Goal: Obtain resource: Obtain resource

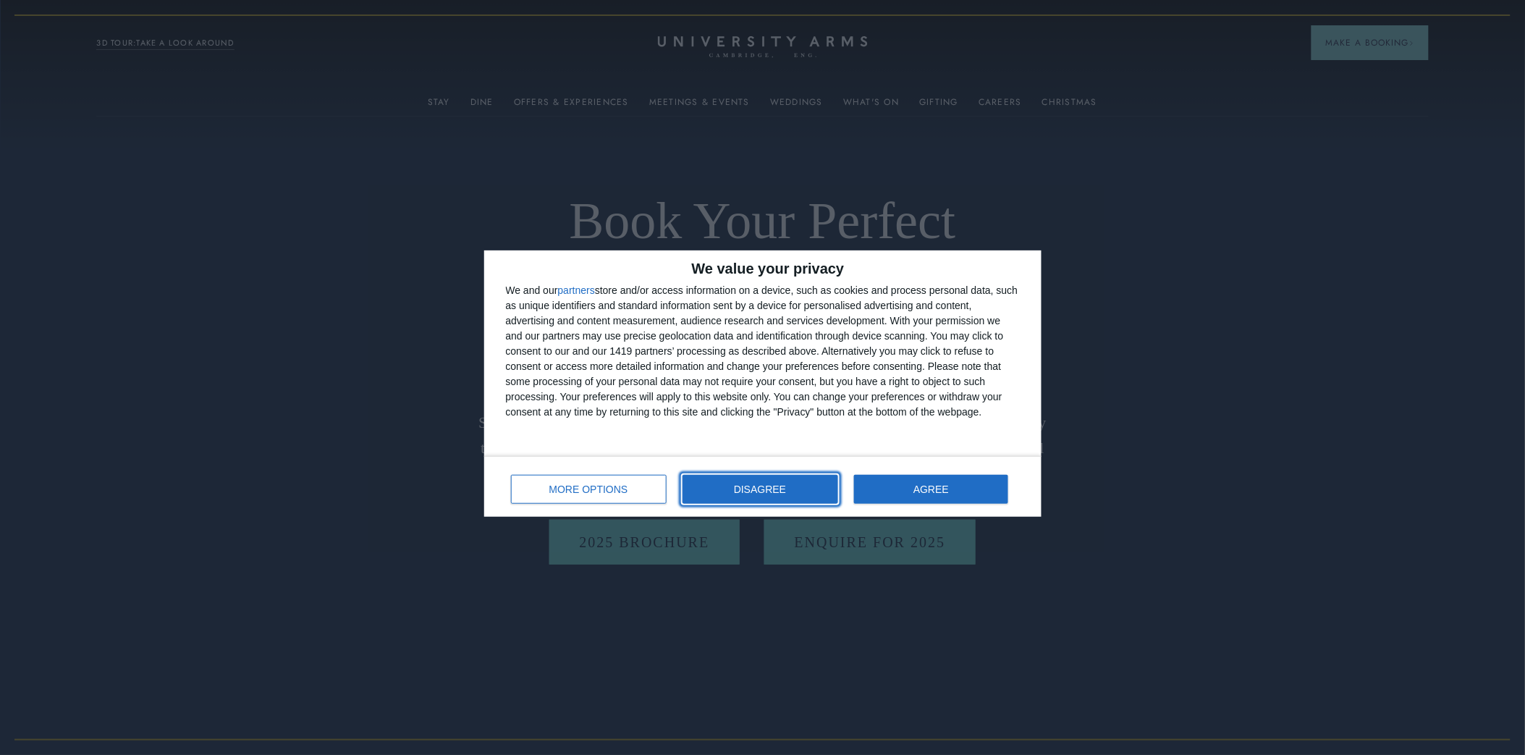
click at [782, 486] on span "DISAGREE" at bounding box center [760, 489] width 52 height 10
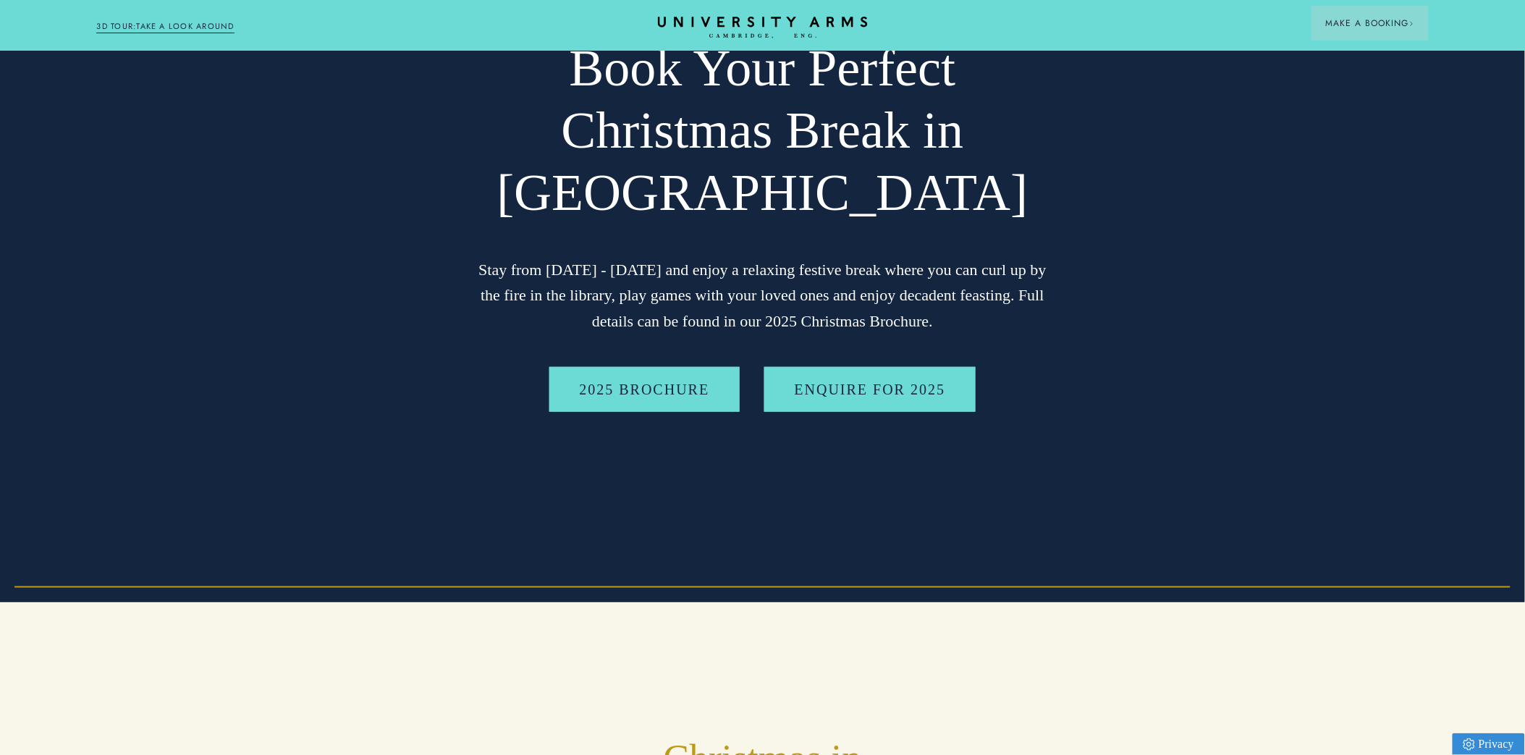
scroll to position [80, 0]
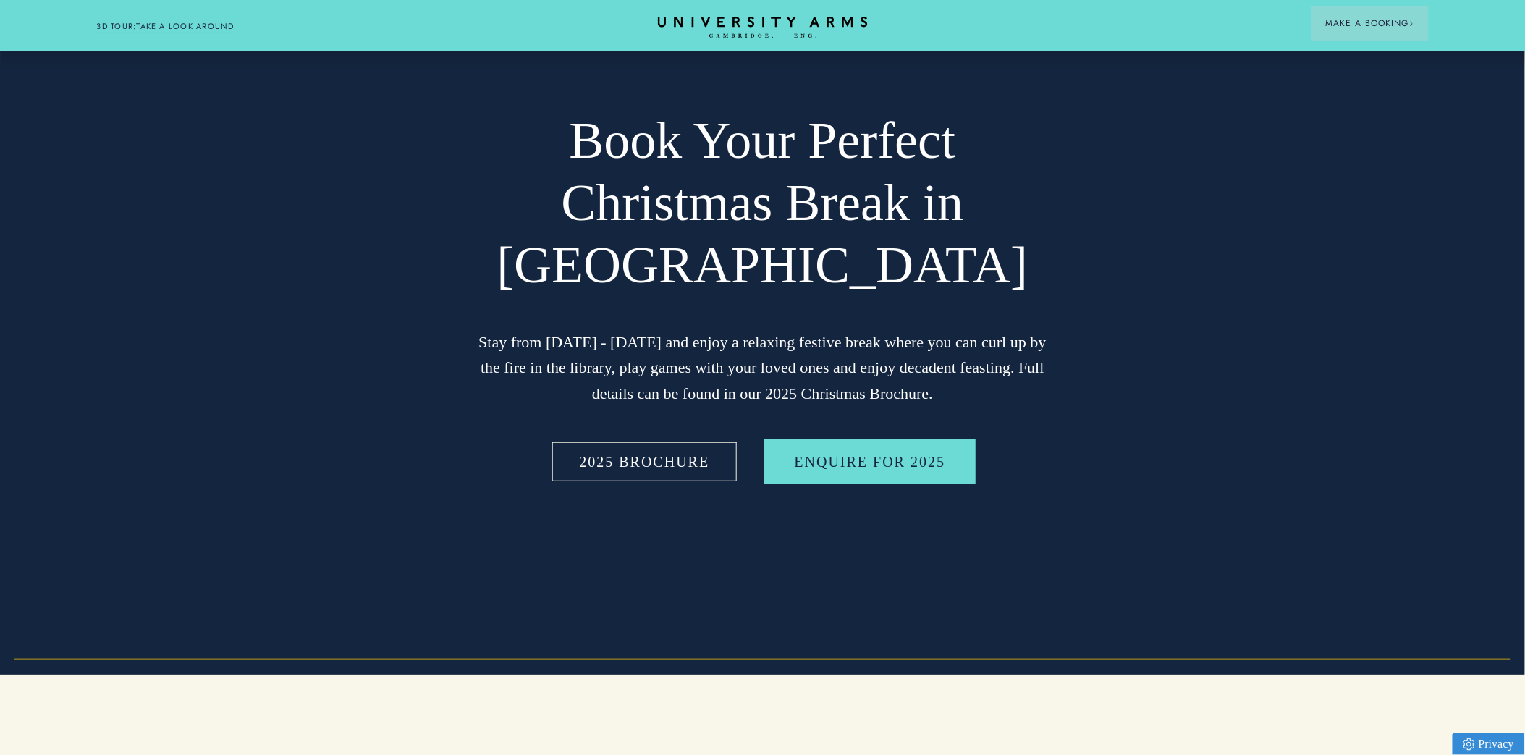
click at [662, 468] on link "2025 BROCHURE" at bounding box center [644, 461] width 191 height 45
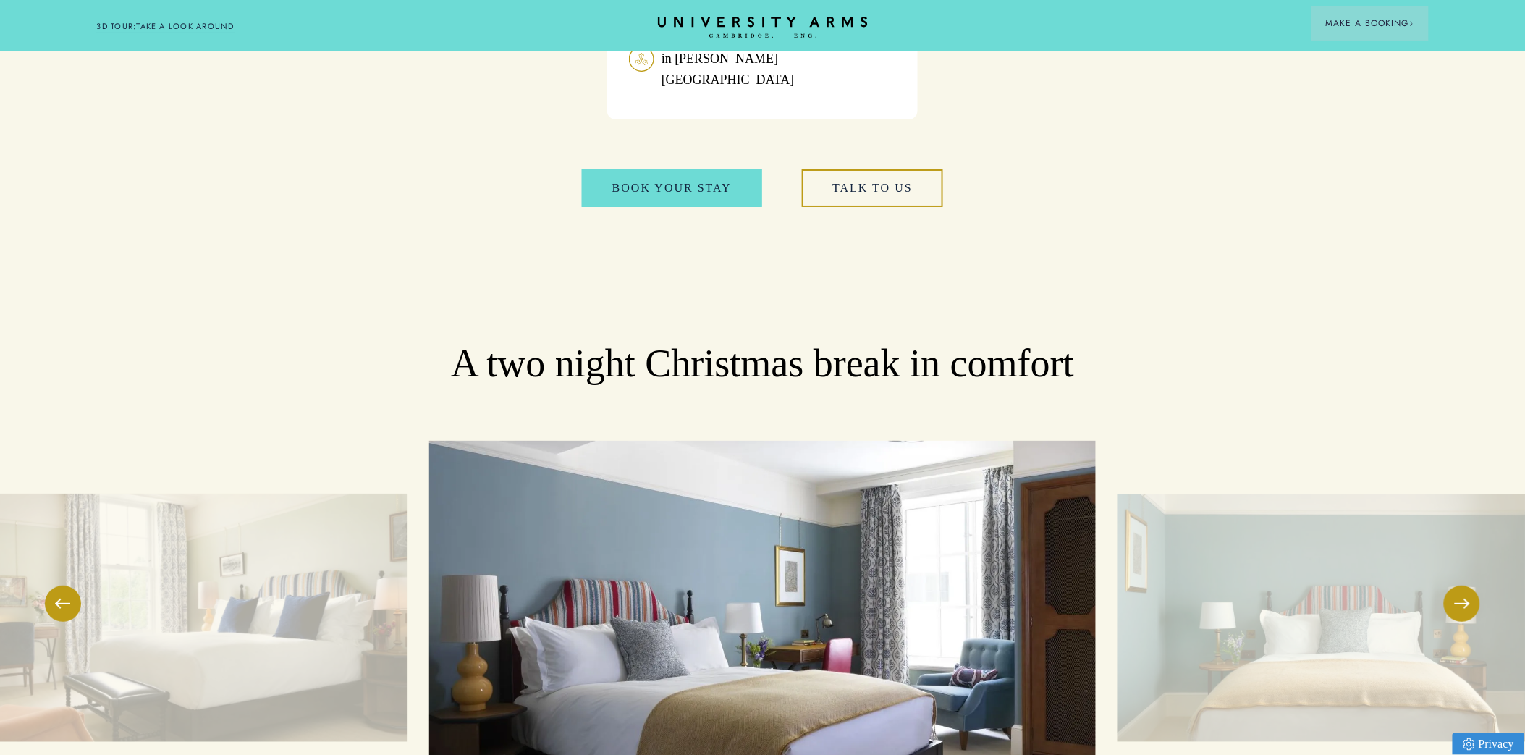
scroll to position [1930, 0]
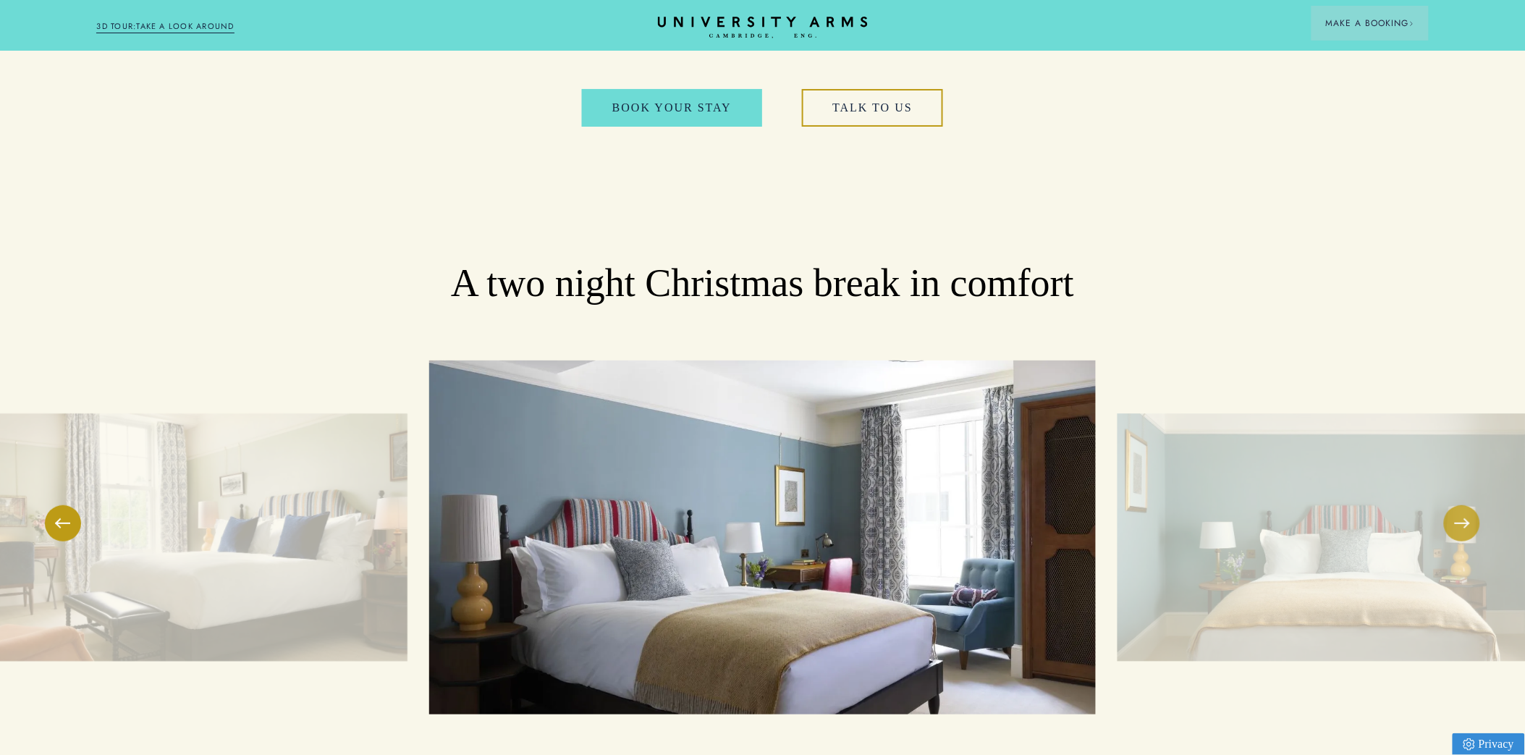
click at [1463, 505] on button at bounding box center [1462, 523] width 36 height 36
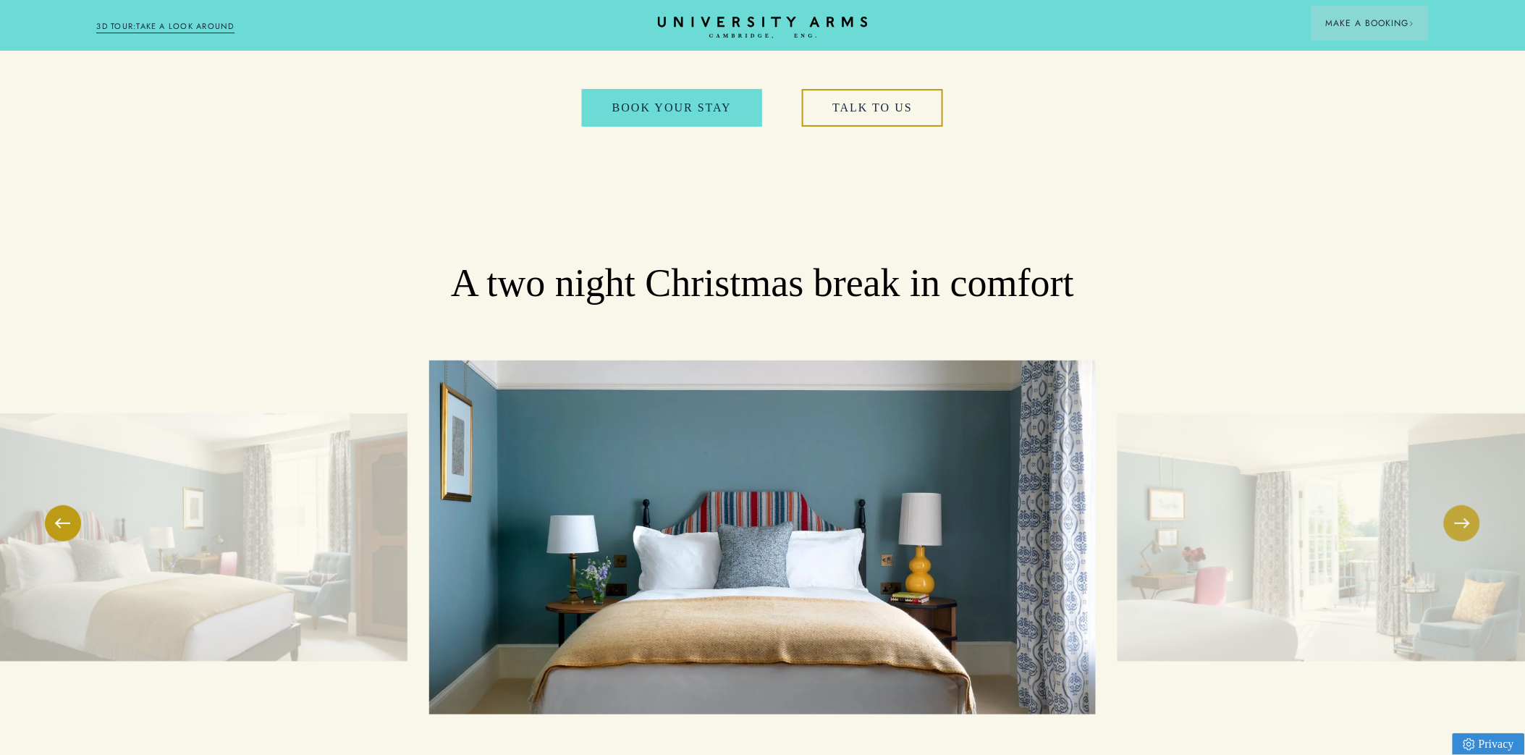
click at [1463, 505] on button at bounding box center [1462, 523] width 36 height 36
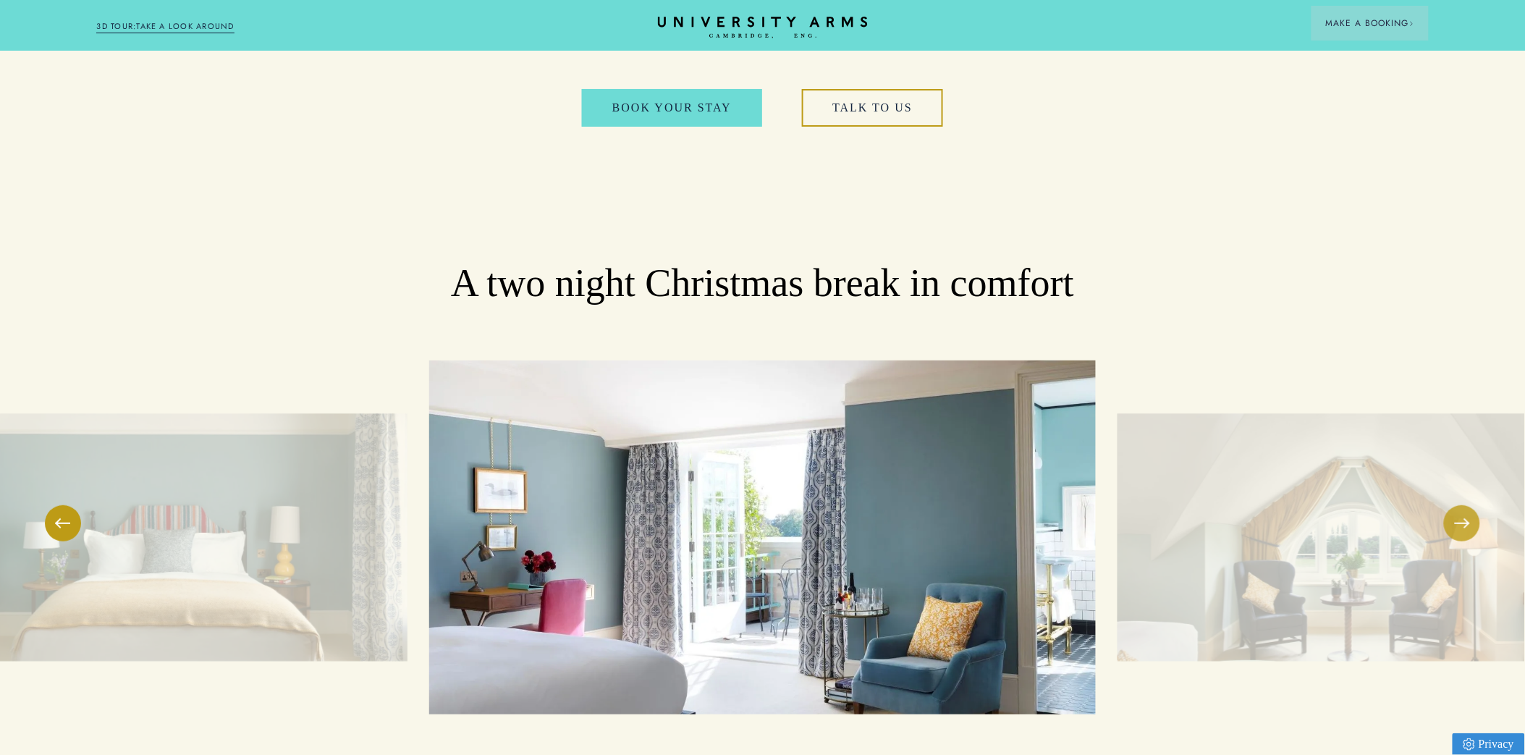
click at [1463, 505] on button at bounding box center [1462, 523] width 36 height 36
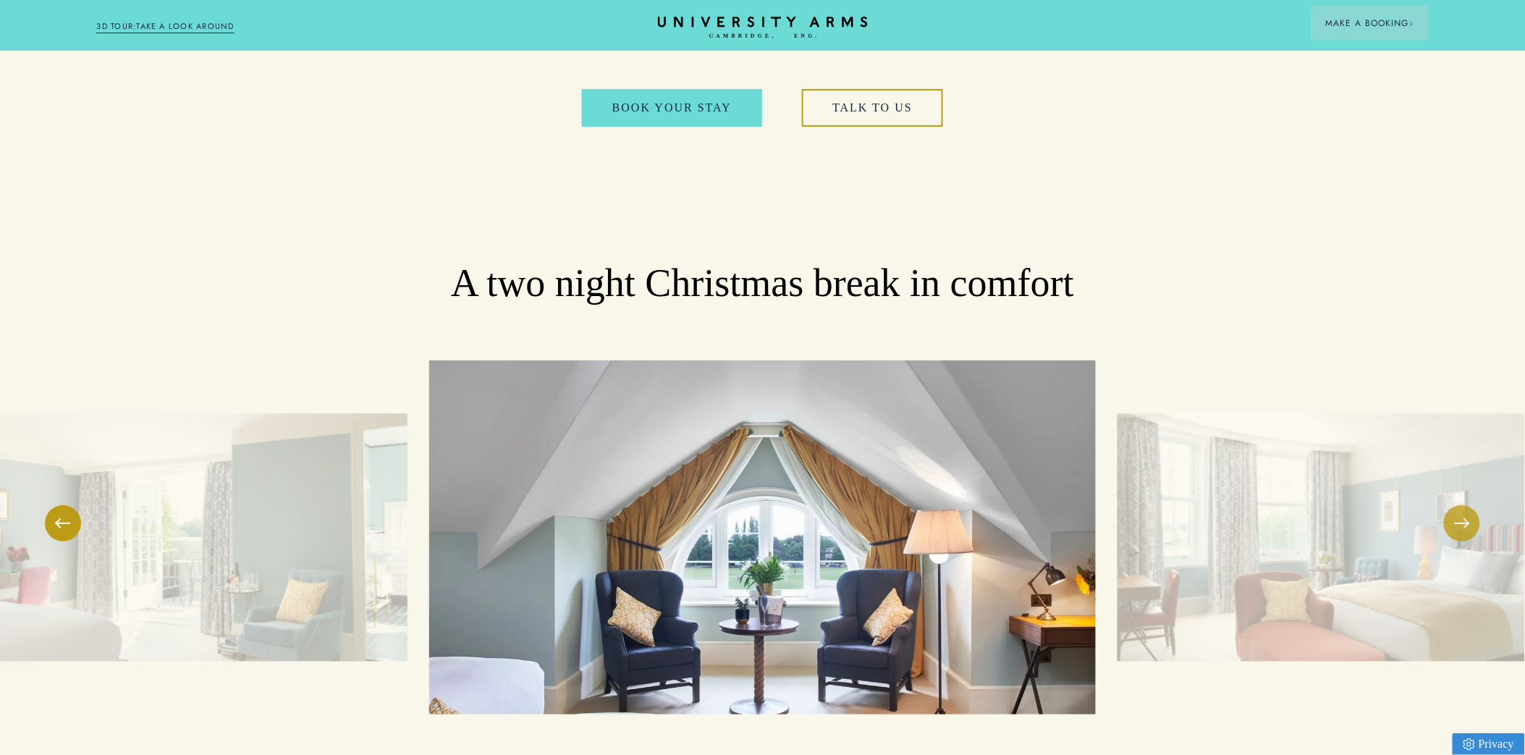
click at [1463, 505] on button at bounding box center [1462, 523] width 36 height 36
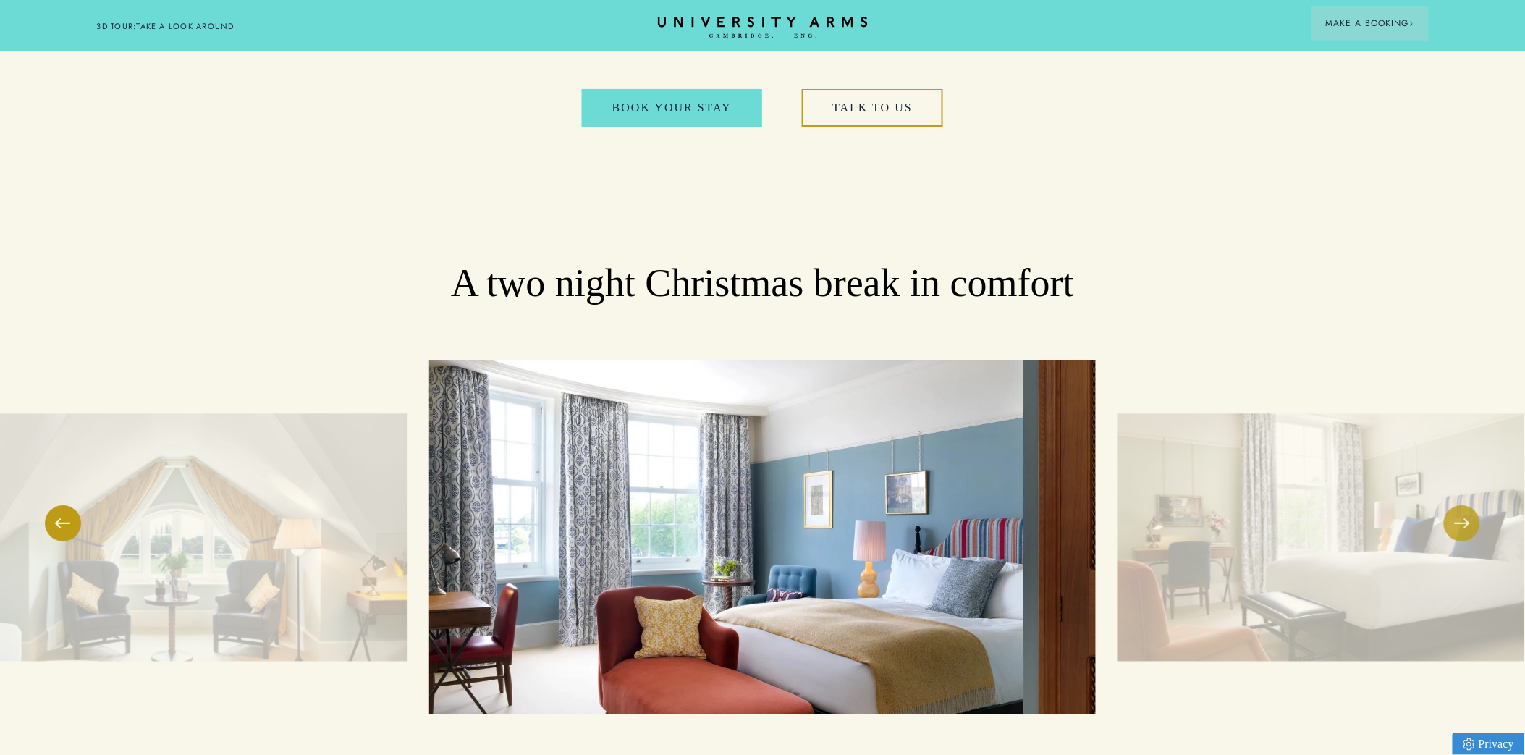
click at [1460, 505] on button at bounding box center [1462, 523] width 36 height 36
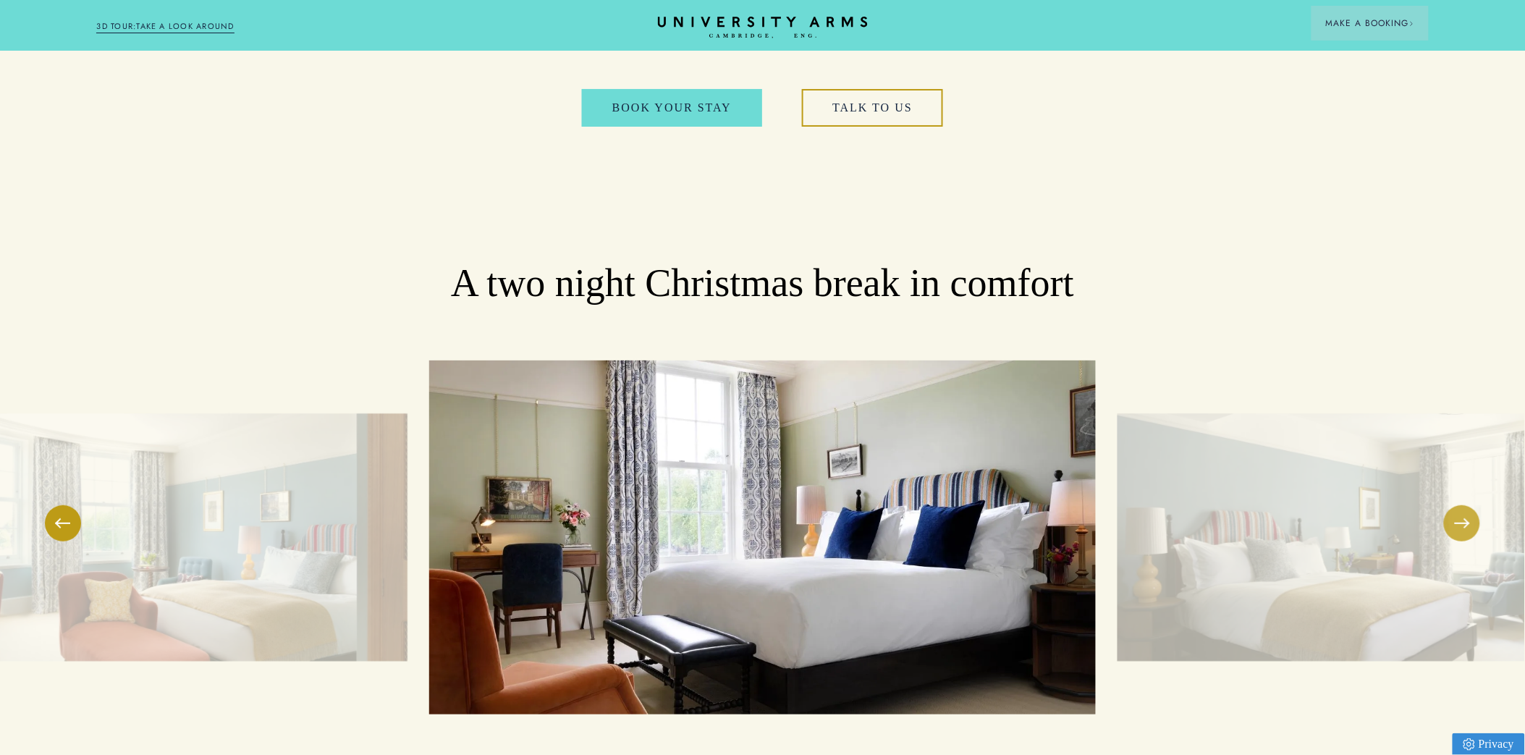
click at [1460, 505] on button at bounding box center [1462, 523] width 36 height 36
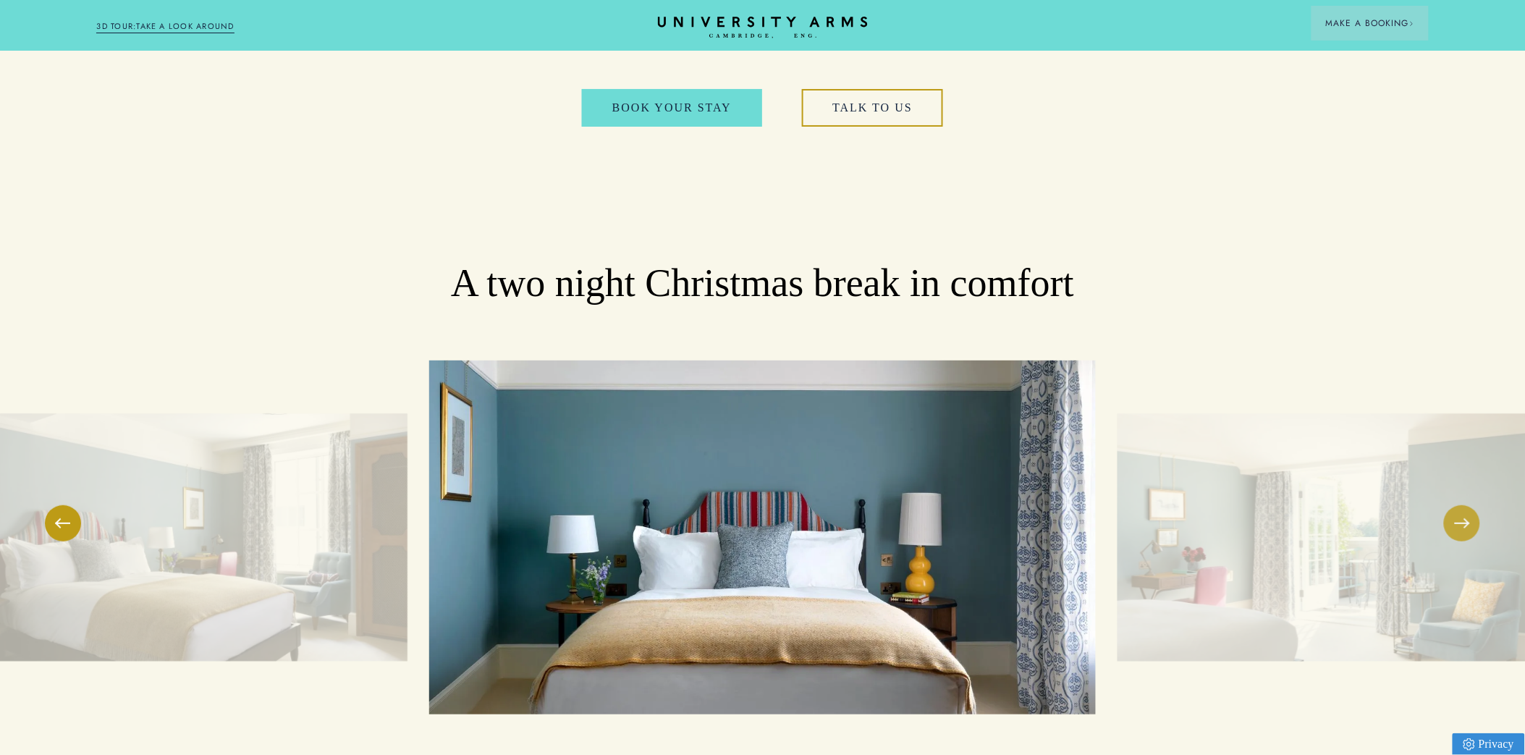
click at [1459, 505] on button at bounding box center [1462, 523] width 36 height 36
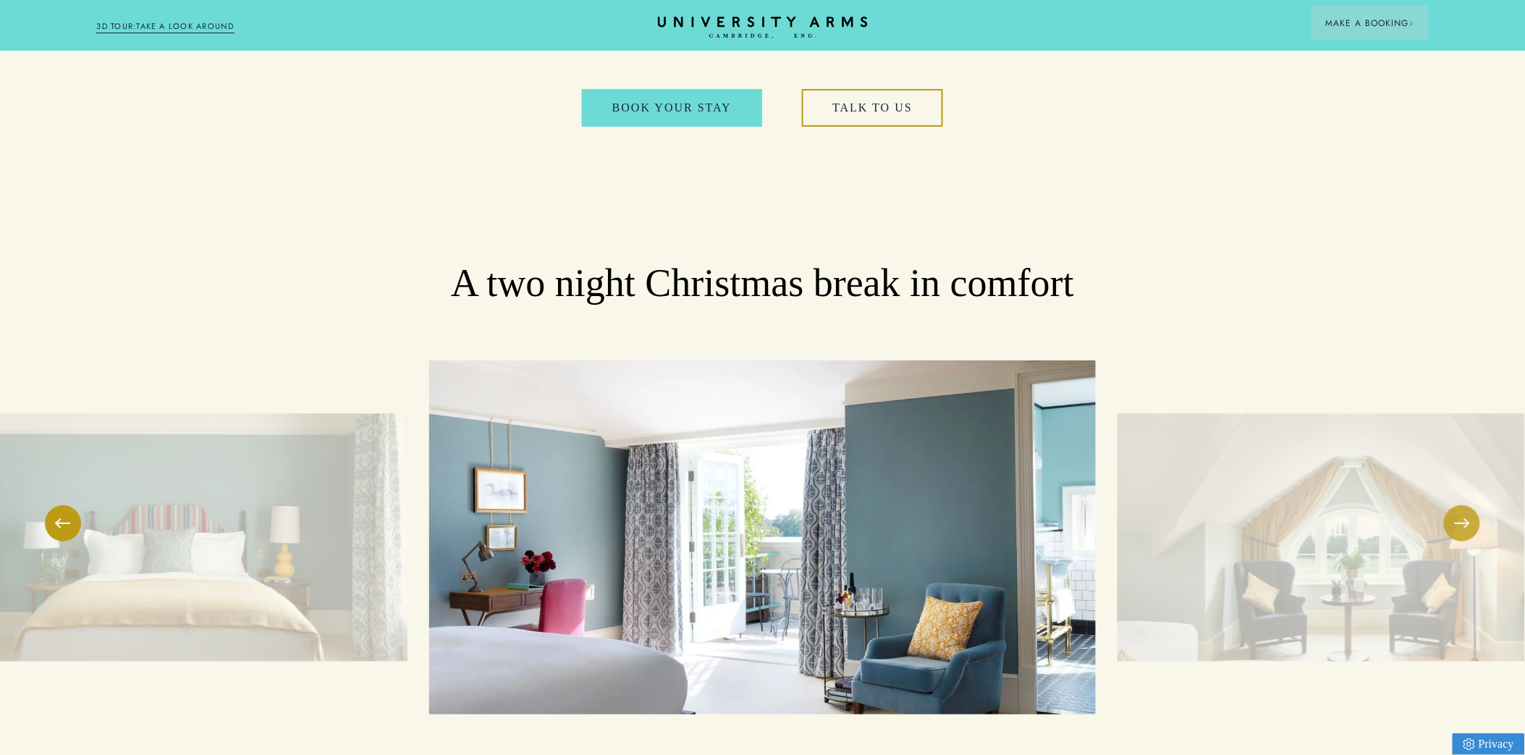
click at [1459, 505] on button at bounding box center [1462, 523] width 36 height 36
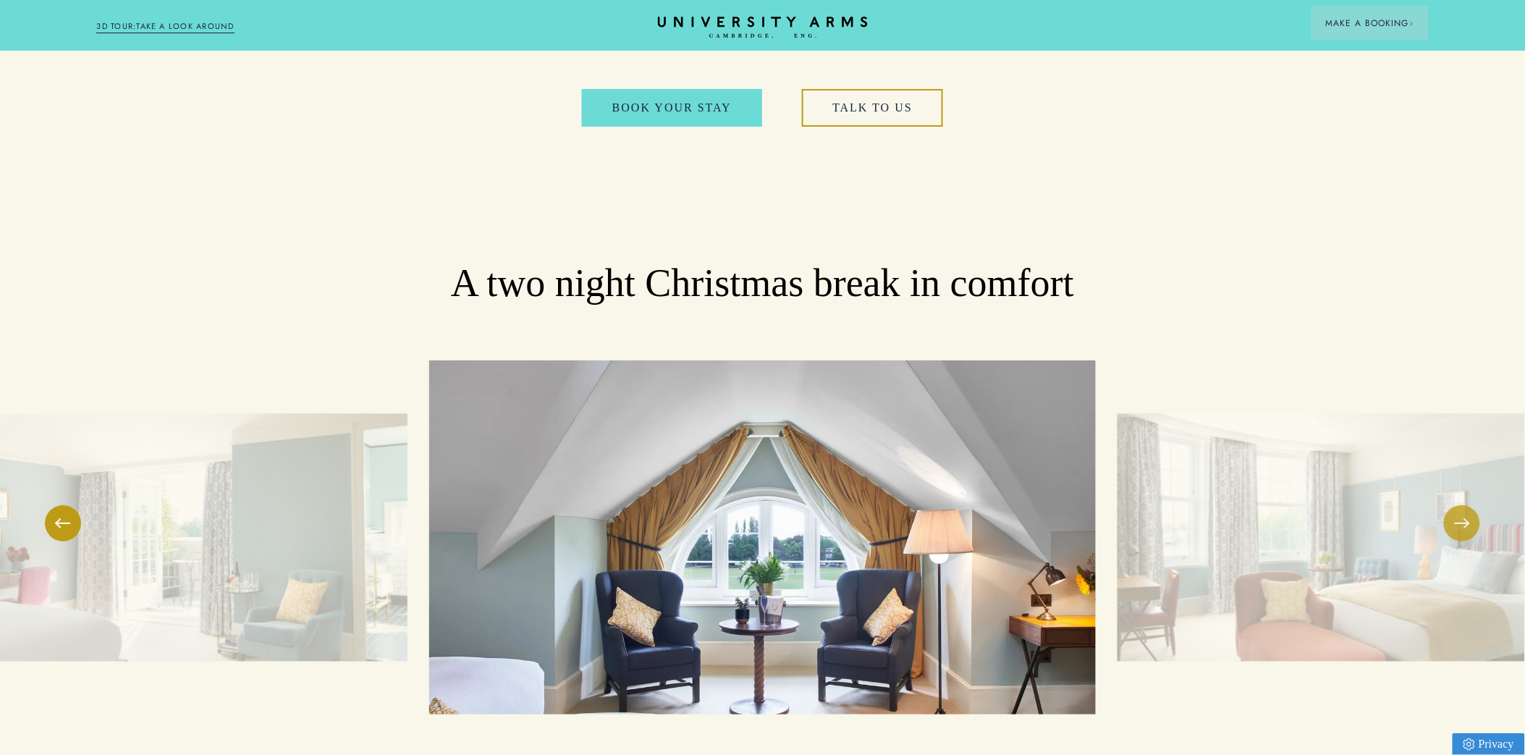
click at [1458, 505] on button at bounding box center [1462, 523] width 36 height 36
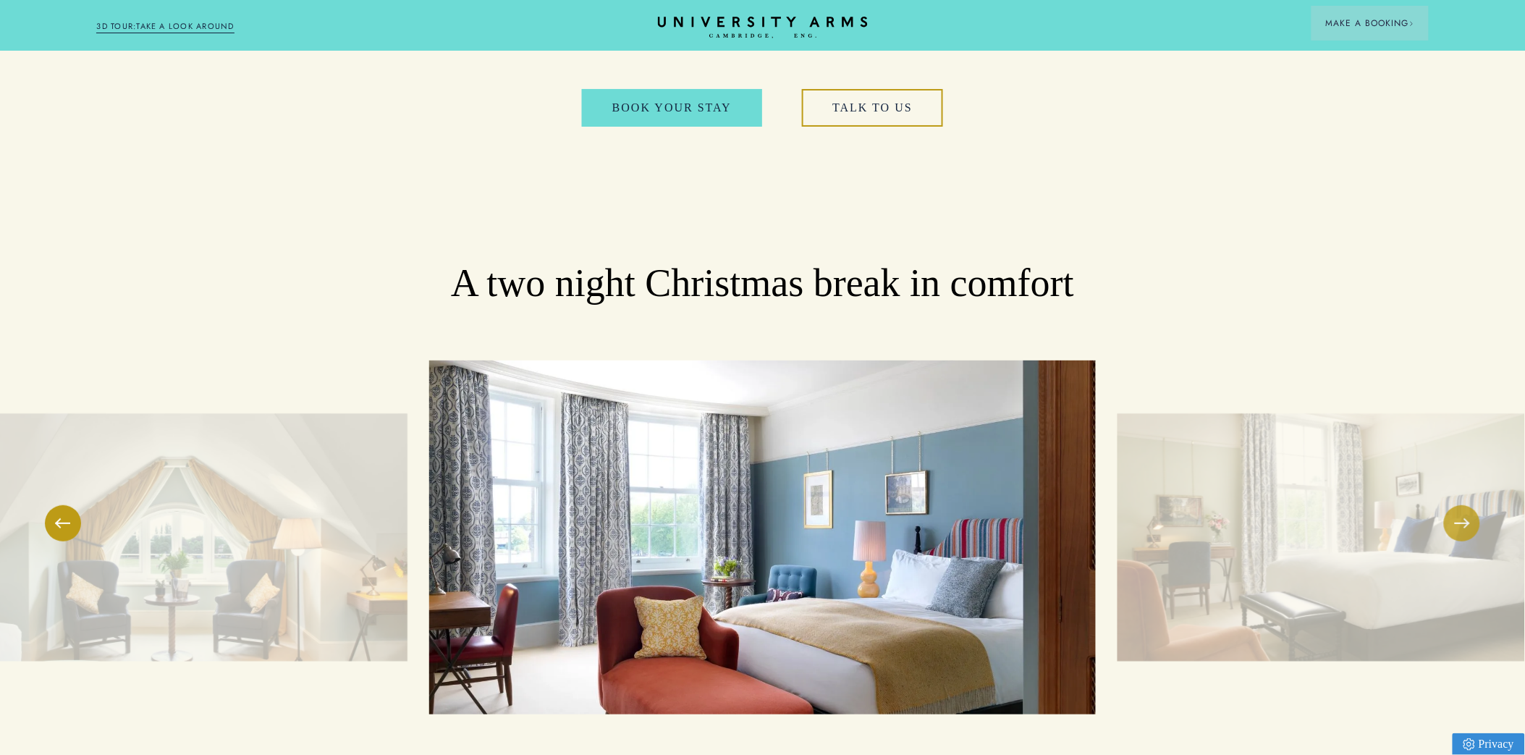
click at [1458, 505] on button at bounding box center [1462, 523] width 36 height 36
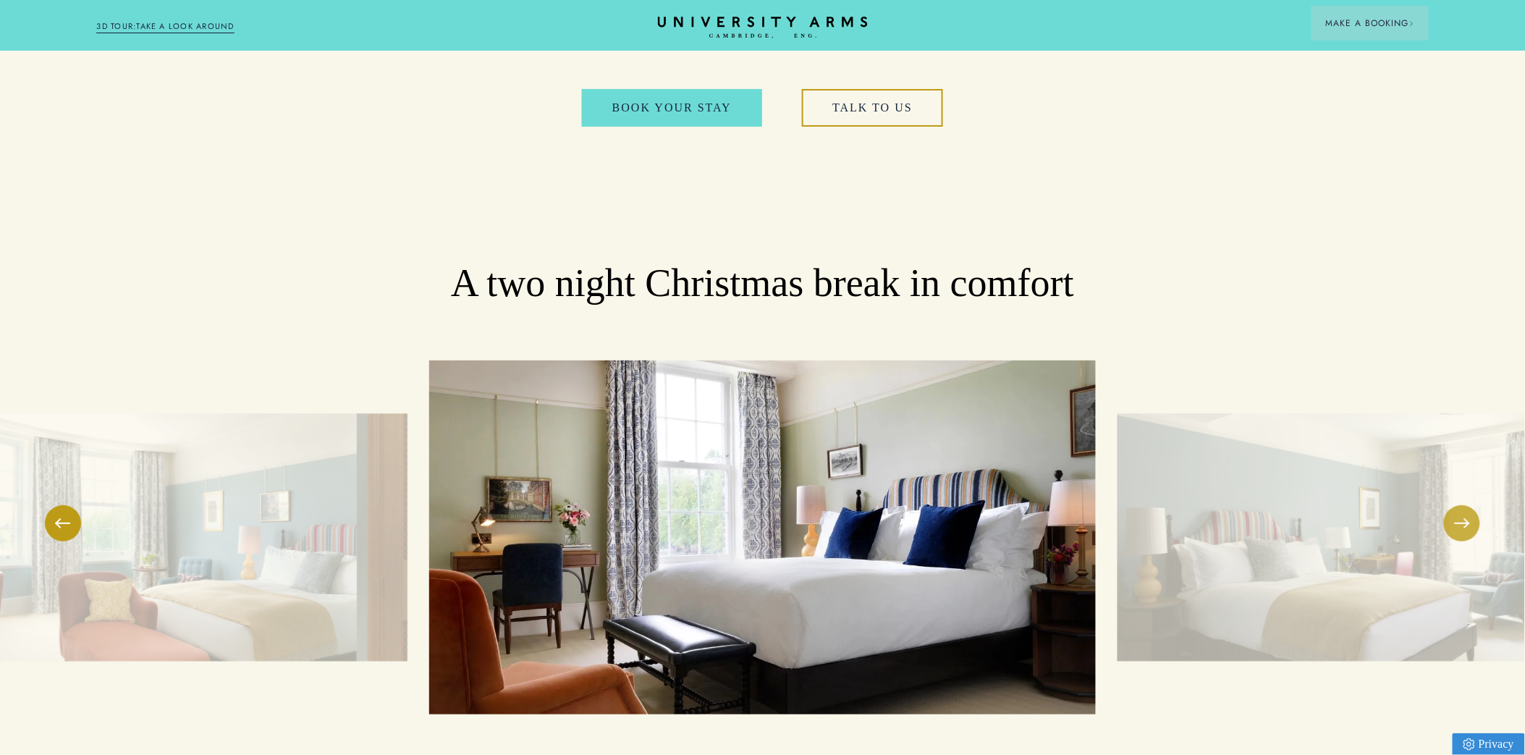
click at [1458, 505] on button at bounding box center [1462, 523] width 36 height 36
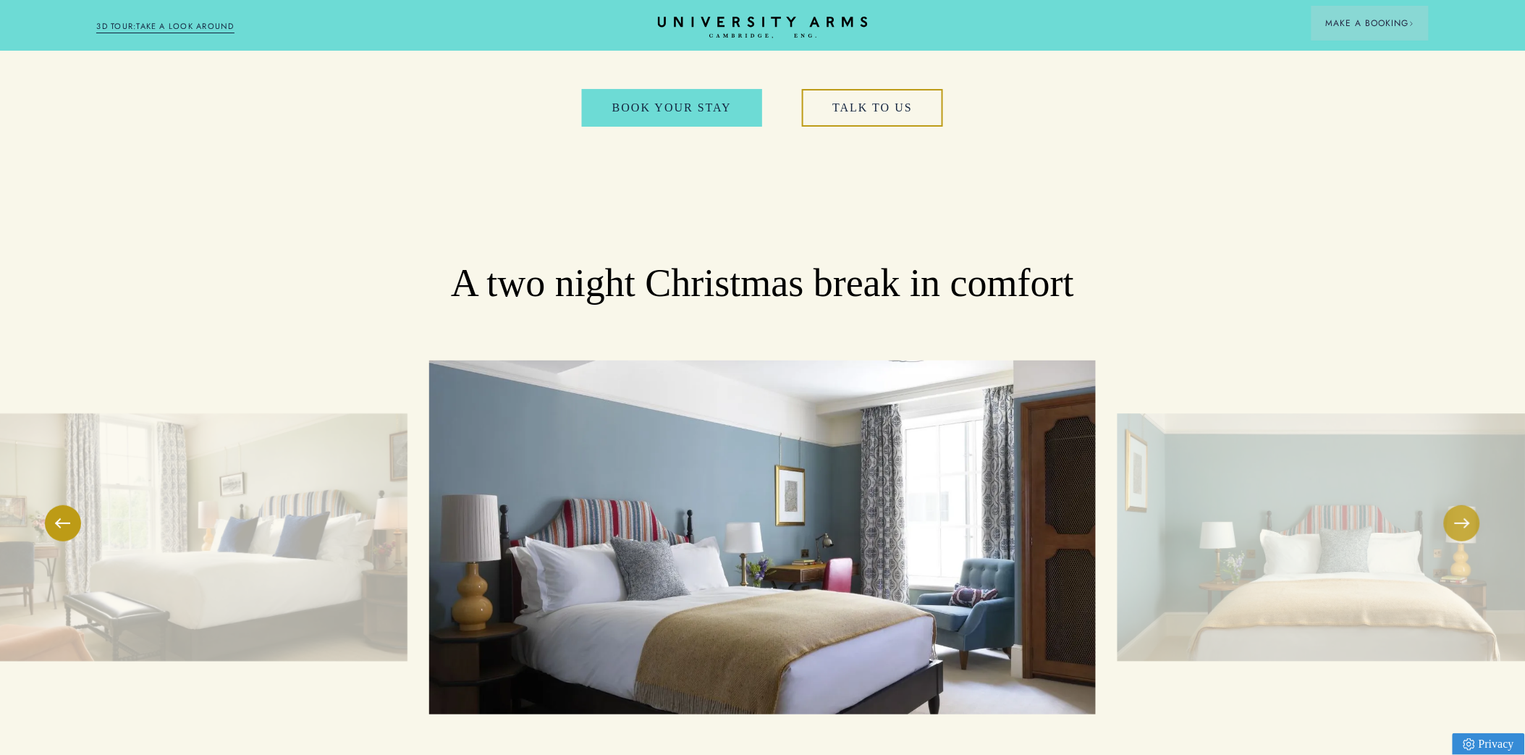
click at [1457, 505] on button at bounding box center [1462, 523] width 36 height 36
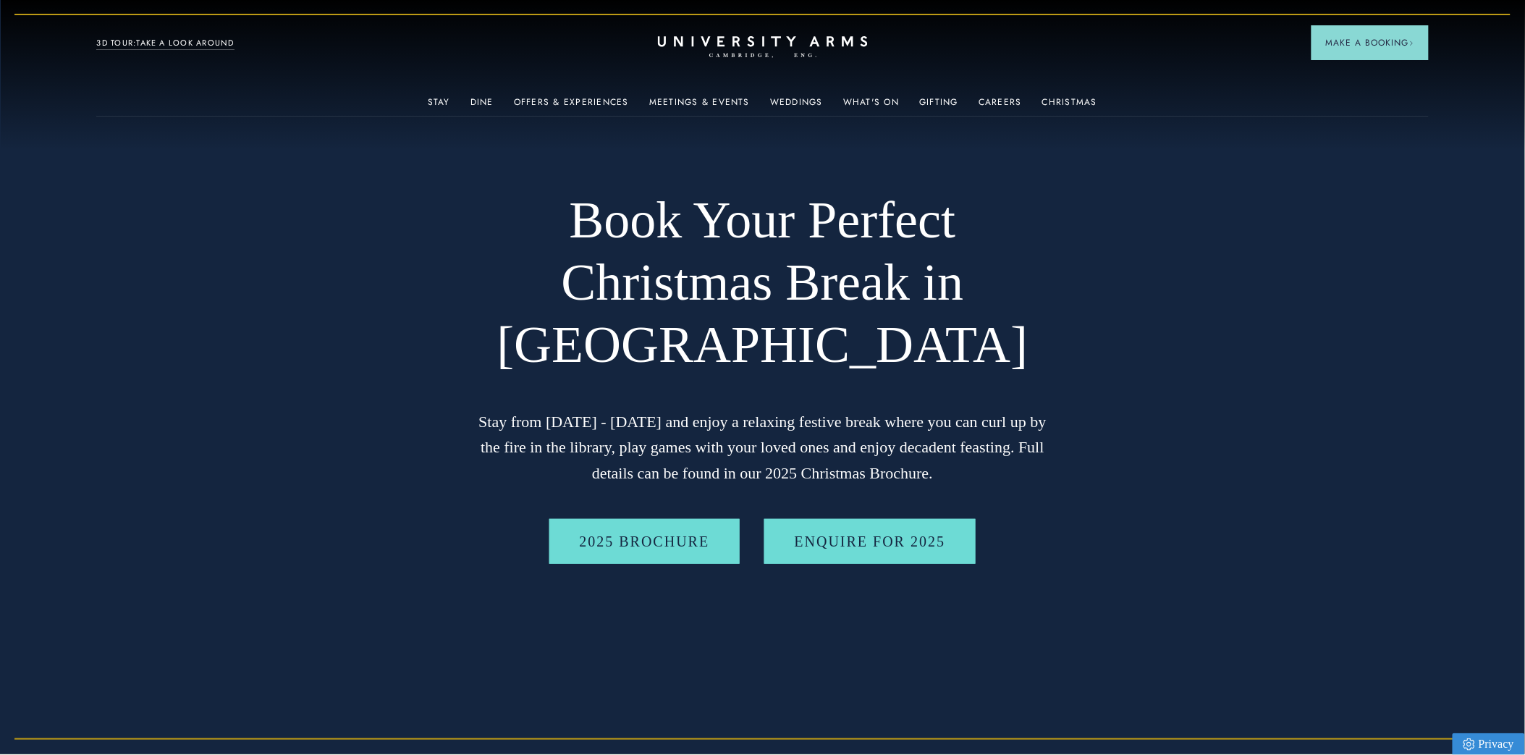
scroll to position [0, 0]
